Goal: Check status: Check status

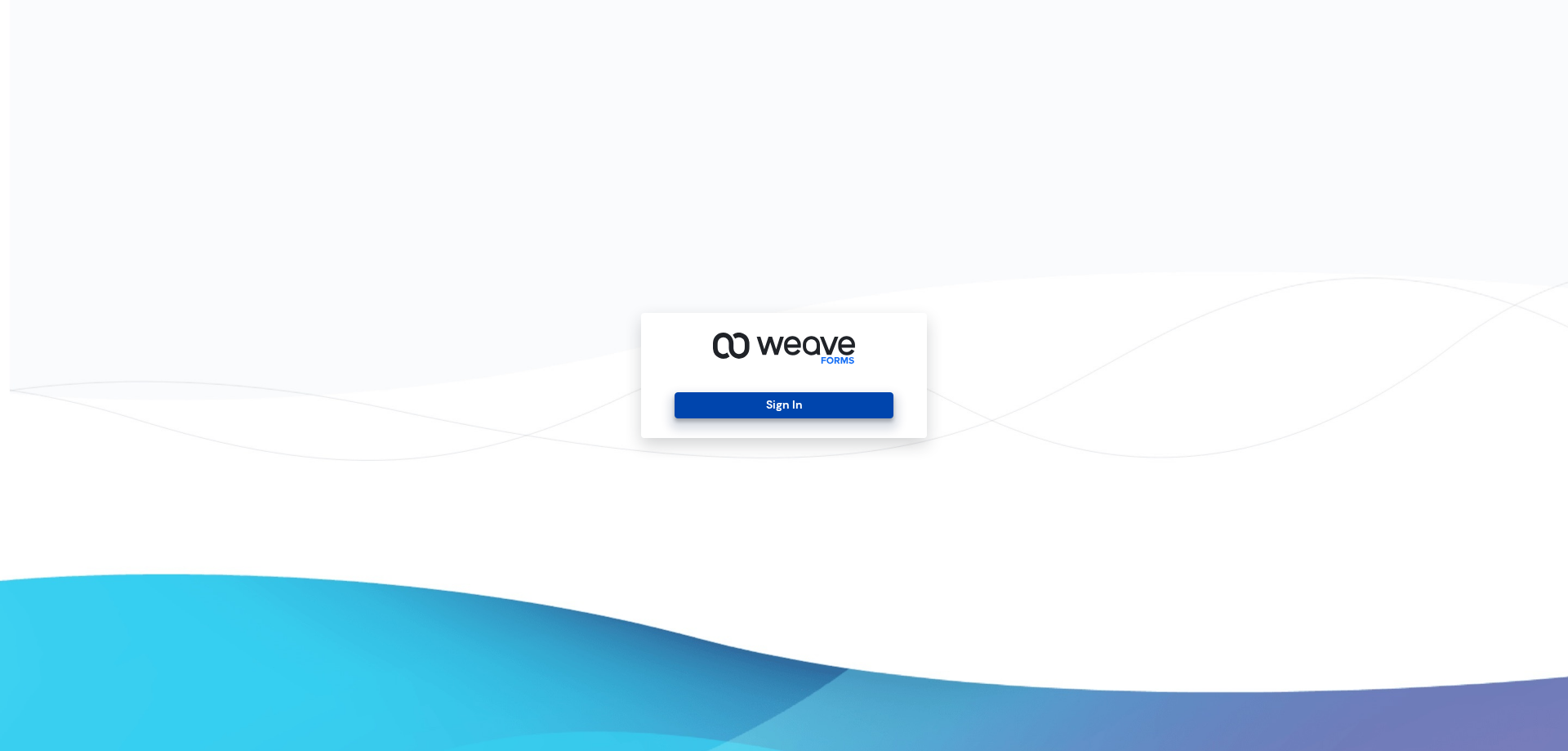
click at [747, 403] on button "Sign In" at bounding box center [783, 405] width 218 height 26
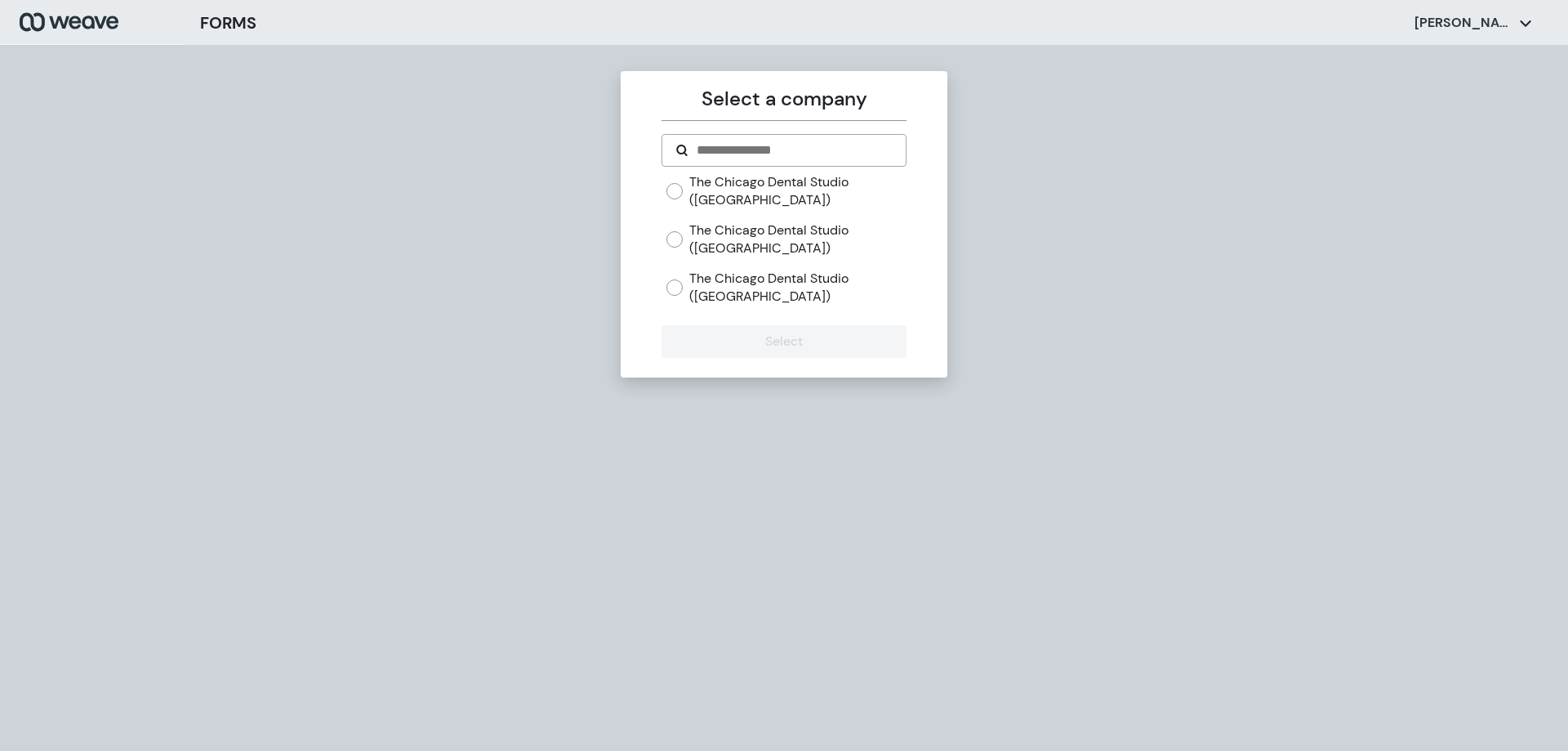
click at [717, 190] on label "The Chicago Dental Studio (Lincoln Park)" at bounding box center [797, 191] width 216 height 35
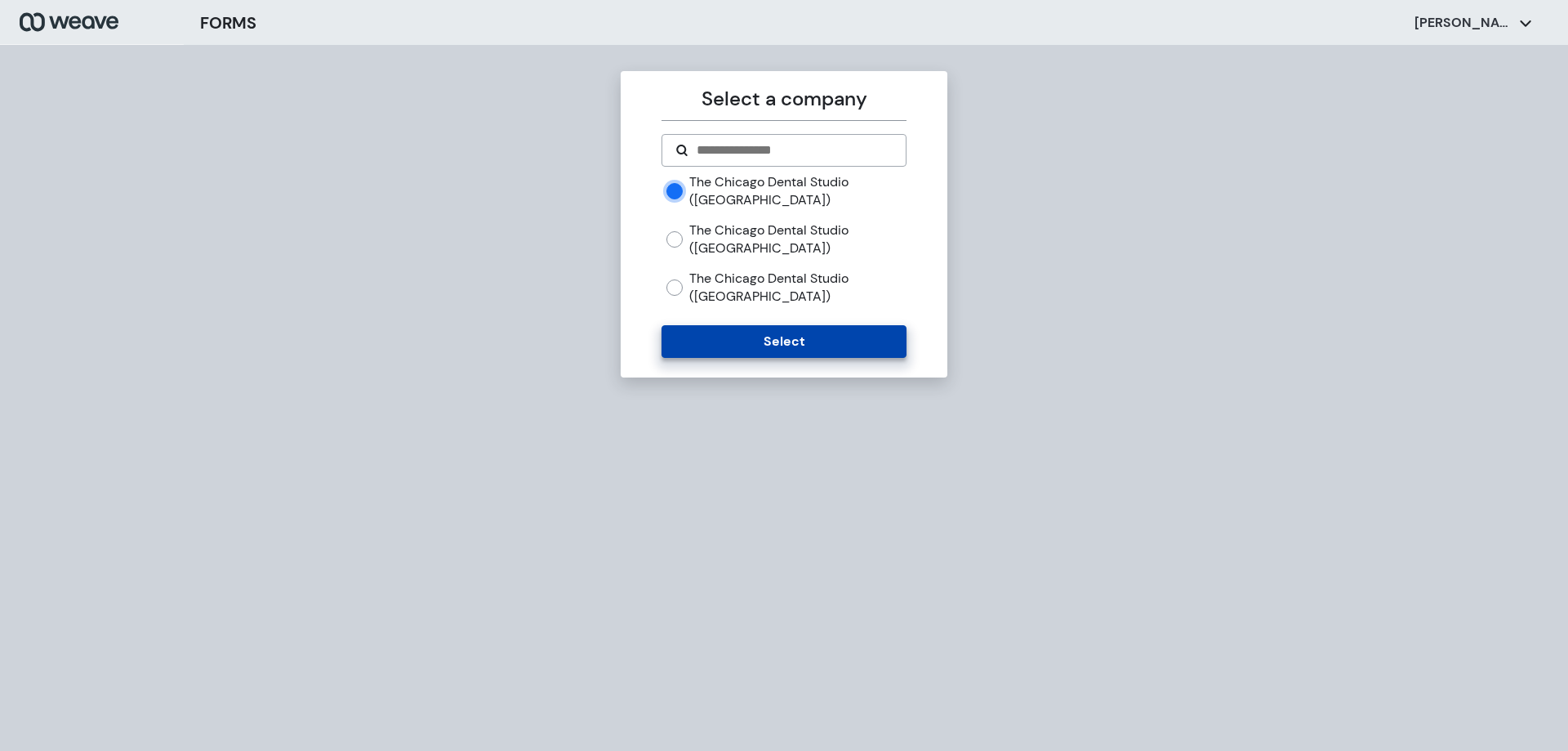
click at [759, 346] on button "Select" at bounding box center [783, 341] width 244 height 32
